Goal: Information Seeking & Learning: Compare options

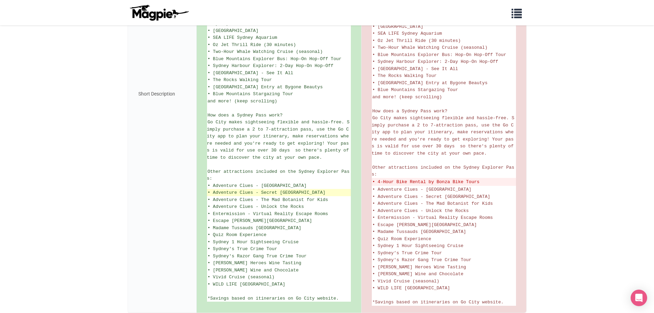
scroll to position [291, 0]
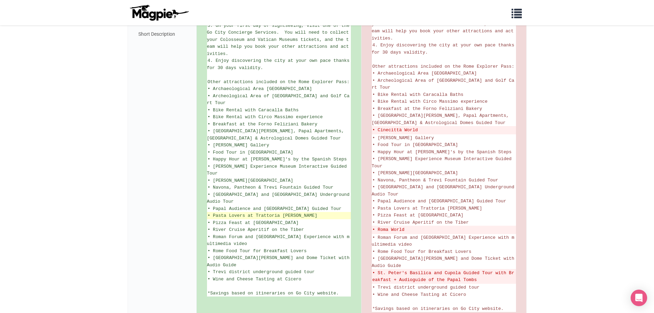
scroll to position [513, 0]
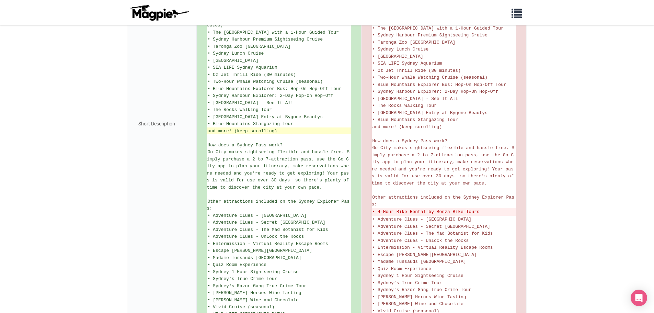
scroll to position [325, 0]
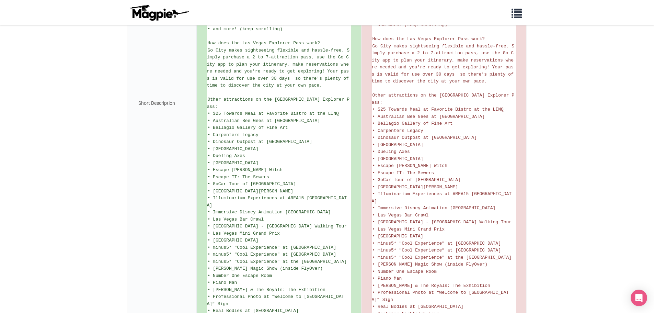
scroll to position [438, 0]
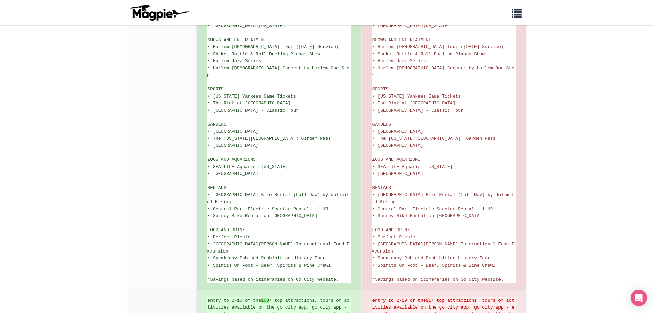
scroll to position [1130, 0]
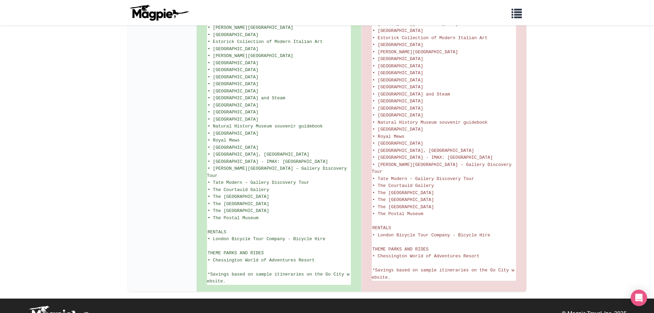
scroll to position [902, 0]
